Goal: Transaction & Acquisition: Book appointment/travel/reservation

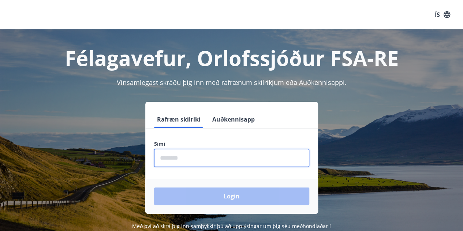
click at [226, 158] on input "phone" at bounding box center [231, 158] width 155 height 18
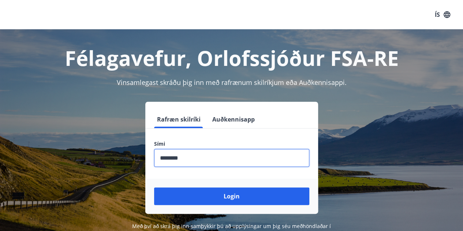
type input "********"
click at [154, 187] on button "Login" at bounding box center [231, 196] width 155 height 18
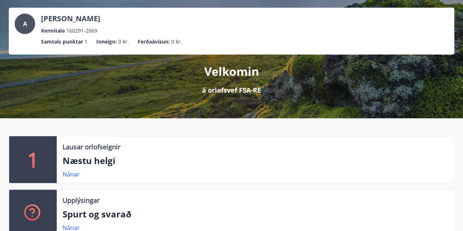
scroll to position [73, 0]
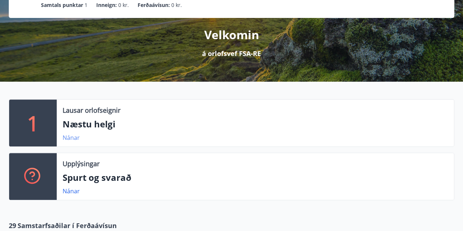
click at [71, 137] on link "Nánar" at bounding box center [71, 138] width 17 height 8
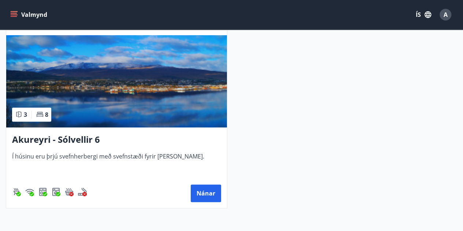
click at [50, 139] on h3 "Akureyri - Sólvellir 6" at bounding box center [116, 139] width 209 height 13
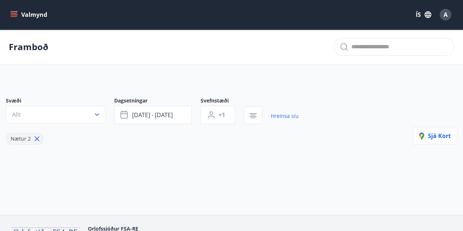
click at [13, 14] on icon "menu" at bounding box center [14, 13] width 7 height 1
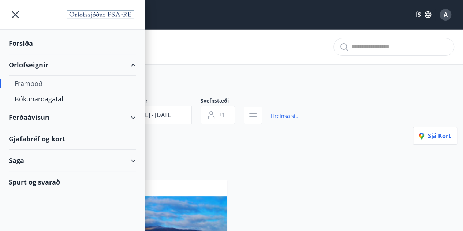
click at [60, 60] on div "Orlofseignir" at bounding box center [72, 65] width 127 height 22
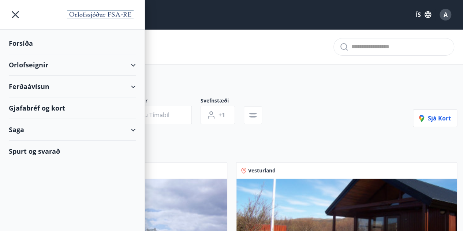
click at [59, 60] on div "Orlofseignir" at bounding box center [72, 65] width 127 height 22
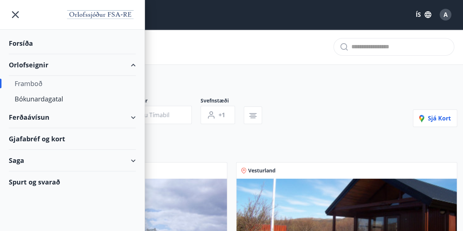
click at [35, 89] on div "Framboð" at bounding box center [72, 83] width 115 height 15
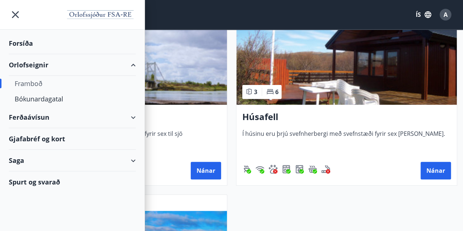
scroll to position [220, 0]
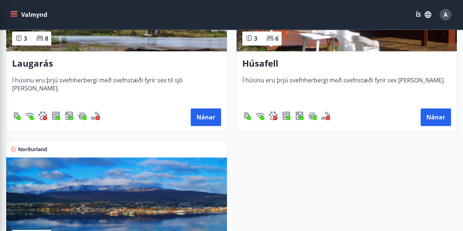
click at [326, 212] on div "Suðurland 3 8 Laugarás Í húsinu eru þrjú svefnherbergi með svefnstæði fyrir sex…" at bounding box center [227, 132] width 460 height 397
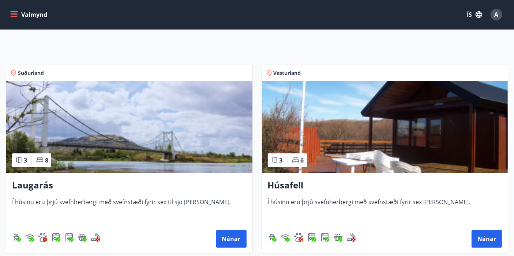
click at [192, 152] on img at bounding box center [129, 127] width 246 height 92
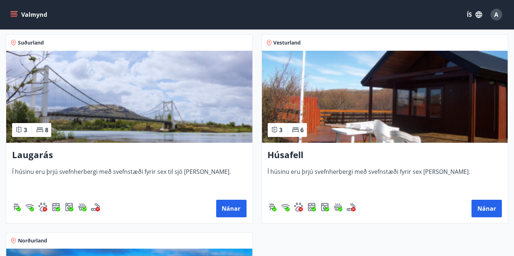
scroll to position [122, 0]
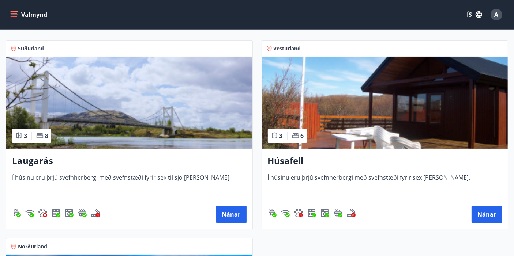
click at [186, 88] on img at bounding box center [129, 103] width 246 height 92
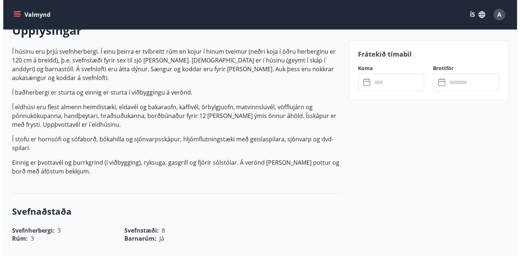
scroll to position [122, 0]
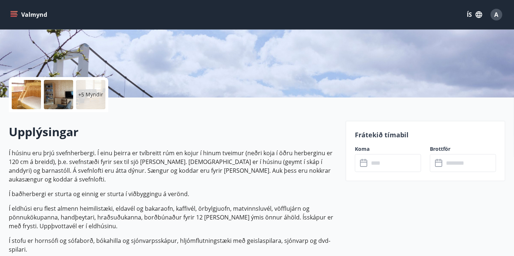
click at [84, 92] on p "+5 Myndir" at bounding box center [90, 94] width 25 height 7
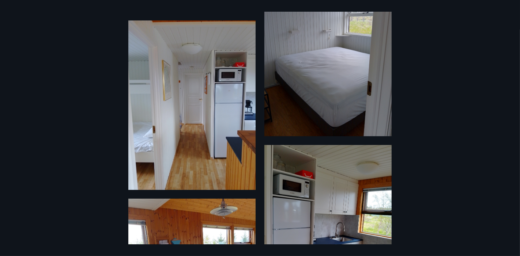
scroll to position [513, 0]
